Goal: Obtain resource: Obtain resource

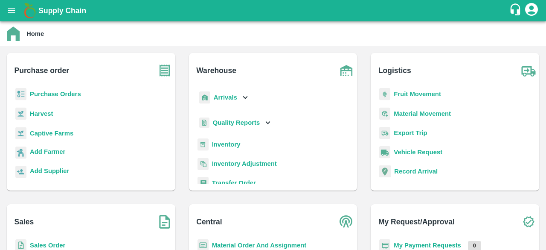
click at [13, 11] on icon "open drawer" at bounding box center [11, 10] width 7 height 5
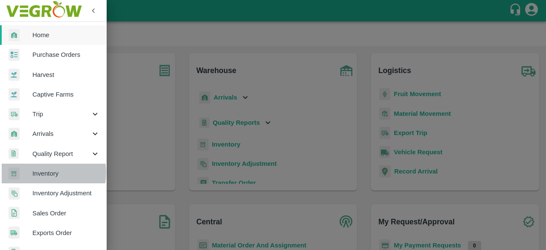
click at [44, 172] on span "Inventory" at bounding box center [65, 173] width 67 height 9
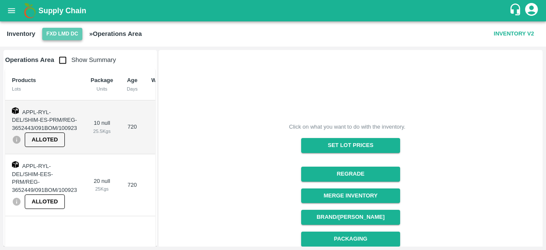
click at [57, 28] on button "FXD LMD DC" at bounding box center [62, 34] width 40 height 12
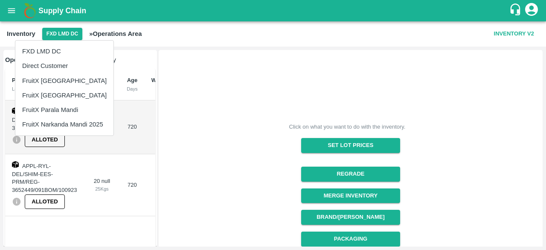
click at [53, 84] on li "FruitX [GEOGRAPHIC_DATA]" at bounding box center [64, 80] width 98 height 15
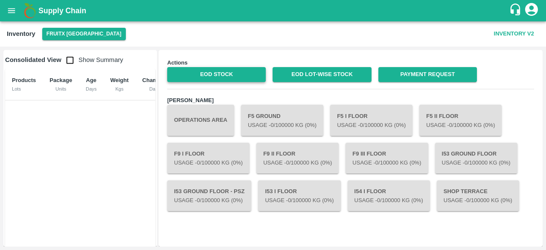
click at [211, 76] on link "EOD Stock" at bounding box center [216, 74] width 99 height 15
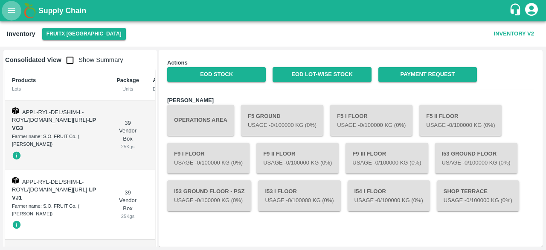
click at [3, 13] on button "open drawer" at bounding box center [12, 11] width 20 height 20
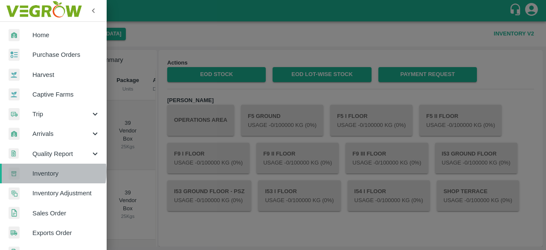
click at [52, 172] on span "Inventory" at bounding box center [65, 173] width 67 height 9
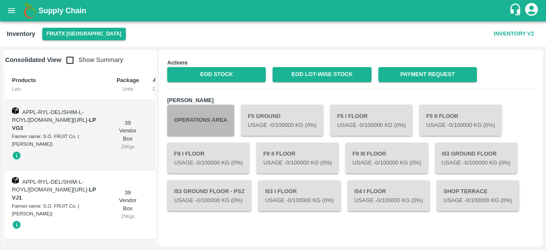
click at [211, 115] on button "Operations Area" at bounding box center [200, 120] width 67 height 31
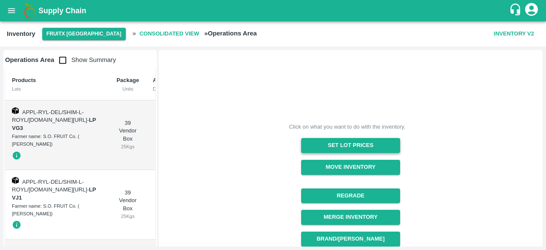
click at [348, 148] on button "Set Lot Prices" at bounding box center [350, 145] width 99 height 15
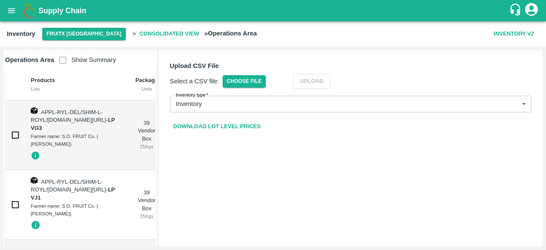
click at [243, 122] on link "Download Lot Level Prices" at bounding box center [217, 126] width 94 height 15
click at [299, 52] on div "Upload CSV File Select a CSV file: Choose File Upload Inventory type   * Invent…" at bounding box center [351, 148] width 384 height 196
click at [208, 128] on link "Download Lot Level Prices" at bounding box center [217, 126] width 94 height 15
